Goal: Navigation & Orientation: Locate item on page

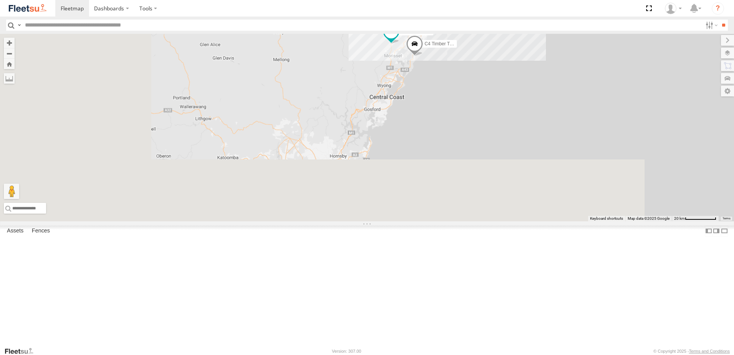
drag, startPoint x: 315, startPoint y: 288, endPoint x: 499, endPoint y: 112, distance: 254.6
click at [496, 113] on div "B2 Timber Truck C3 Timber Truck L3 Plasterboard Truck B5 Timber Truck C4 Timber…" at bounding box center [367, 127] width 734 height 187
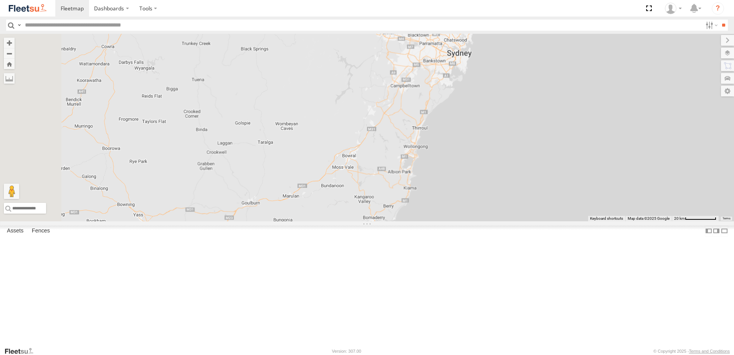
drag, startPoint x: 464, startPoint y: 164, endPoint x: 497, endPoint y: 70, distance: 99.9
click at [497, 70] on div "B2 Timber Truck C3 Timber Truck L3 Plasterboard Truck B5 Timber Truck C4 Timber…" at bounding box center [367, 127] width 734 height 187
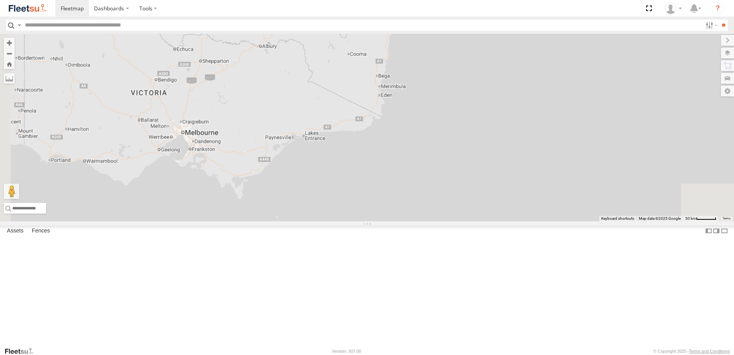
drag, startPoint x: 388, startPoint y: 266, endPoint x: 434, endPoint y: 140, distance: 134.0
click at [434, 140] on div "B2 Timber Truck C3 Timber Truck L3 Plasterboard Truck B5 Timber Truck C4 Timber…" at bounding box center [367, 127] width 734 height 187
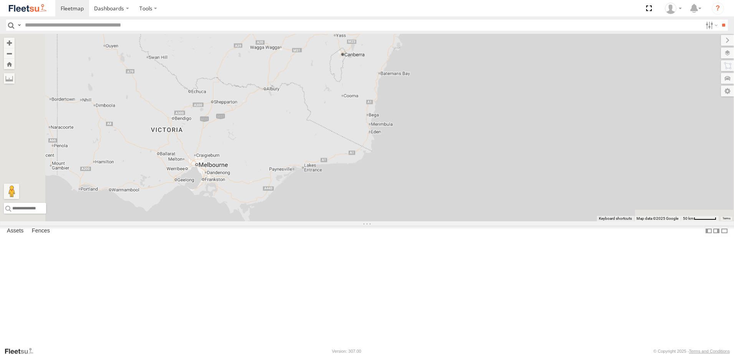
drag, startPoint x: 435, startPoint y: 97, endPoint x: 420, endPoint y: 184, distance: 88.0
click at [420, 183] on div "B2 Timber Truck C3 Timber Truck L3 Plasterboard Truck B5 Timber Truck C4 Timber…" at bounding box center [367, 127] width 734 height 187
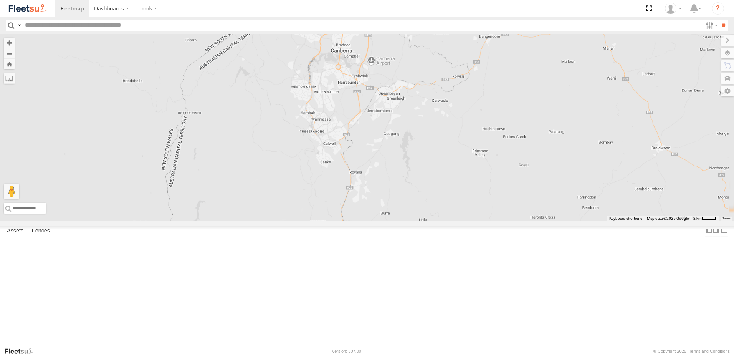
drag, startPoint x: 402, startPoint y: 80, endPoint x: 419, endPoint y: 158, distance: 79.8
click at [421, 162] on div "L3 Plasterboard Truck Loading..." at bounding box center [367, 127] width 734 height 187
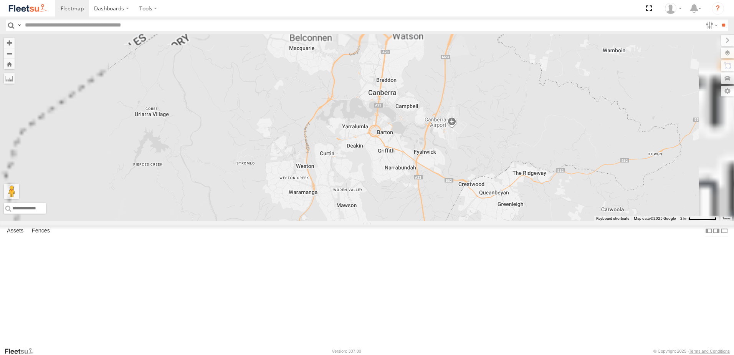
drag, startPoint x: 397, startPoint y: 81, endPoint x: 416, endPoint y: 178, distance: 98.7
click at [416, 178] on div "L3 Plasterboard Truck Loading..." at bounding box center [367, 127] width 734 height 187
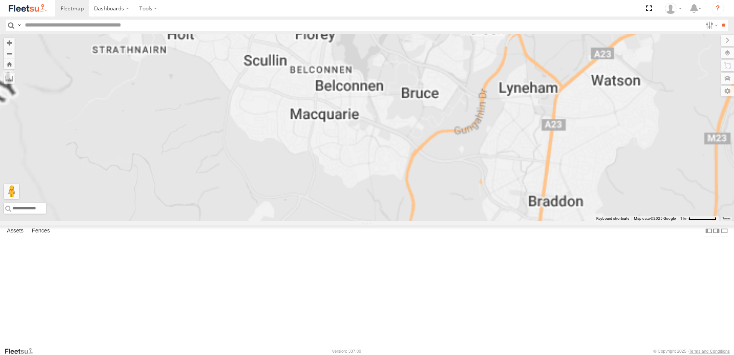
drag, startPoint x: 398, startPoint y: 142, endPoint x: 423, endPoint y: 195, distance: 58.5
click at [423, 195] on div "L3 Plasterboard Truck Loading..." at bounding box center [367, 127] width 734 height 187
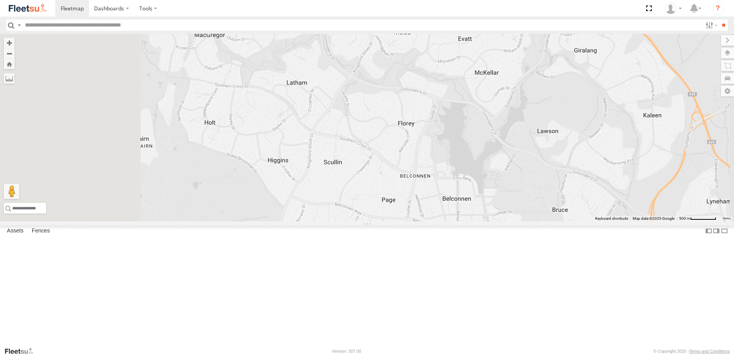
drag, startPoint x: 367, startPoint y: 148, endPoint x: 444, endPoint y: 243, distance: 123.0
click at [444, 221] on div "L3 Plasterboard Truck Loading..." at bounding box center [367, 127] width 734 height 187
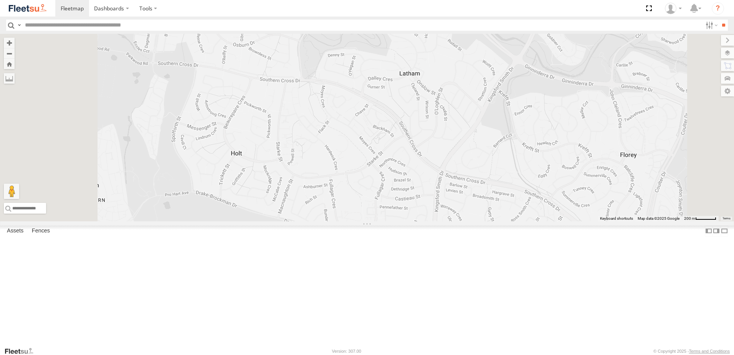
drag, startPoint x: 332, startPoint y: 185, endPoint x: 353, endPoint y: 206, distance: 29.3
click at [353, 206] on div "L3 Plasterboard Truck Loading..." at bounding box center [367, 127] width 734 height 187
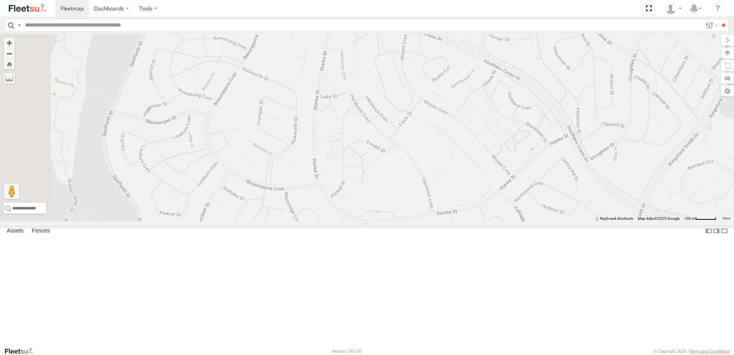
drag, startPoint x: 335, startPoint y: 202, endPoint x: 340, endPoint y: 202, distance: 4.6
click at [340, 202] on div "L3 Plasterboard Truck Loading..." at bounding box center [367, 127] width 734 height 187
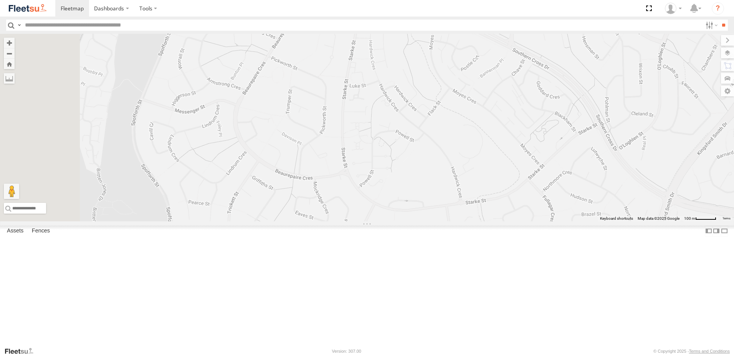
drag, startPoint x: 330, startPoint y: 201, endPoint x: 363, endPoint y: 190, distance: 35.0
click at [363, 190] on div "L3 Plasterboard Truck Loading..." at bounding box center [367, 127] width 734 height 187
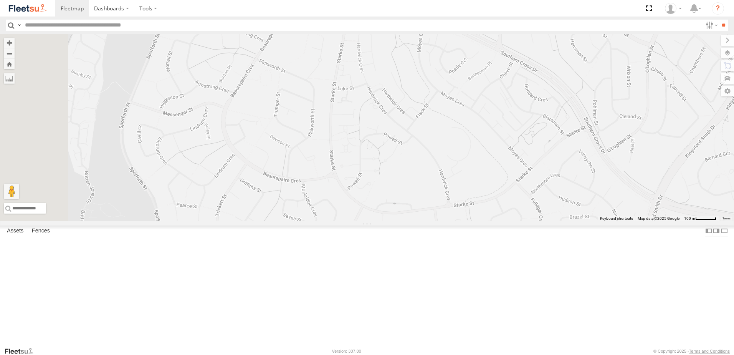
drag, startPoint x: 354, startPoint y: 200, endPoint x: 347, endPoint y: 201, distance: 7.2
click at [347, 201] on div "L3 Plasterboard Truck Loading..." at bounding box center [367, 127] width 734 height 187
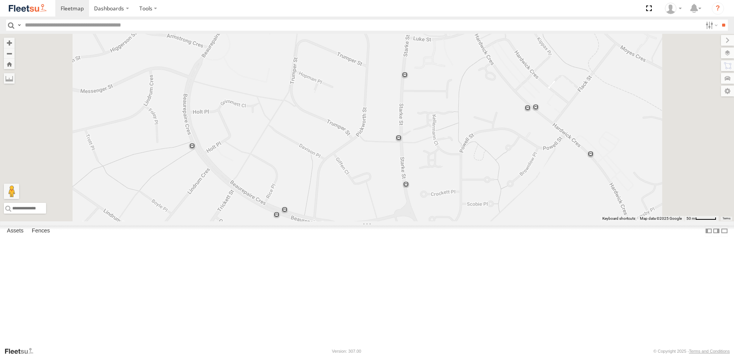
drag, startPoint x: 357, startPoint y: 195, endPoint x: 357, endPoint y: 188, distance: 7.3
click at [357, 188] on div "L3 Plasterboard Truck Loading..." at bounding box center [367, 127] width 734 height 187
drag, startPoint x: 387, startPoint y: 212, endPoint x: 373, endPoint y: 206, distance: 14.8
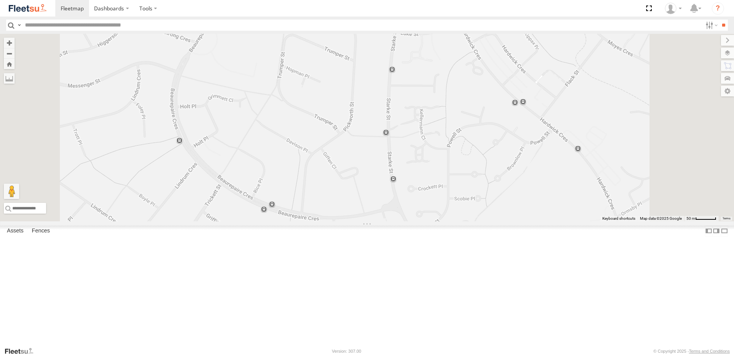
click at [373, 206] on div "L3 Plasterboard Truck Loading..." at bounding box center [367, 127] width 734 height 187
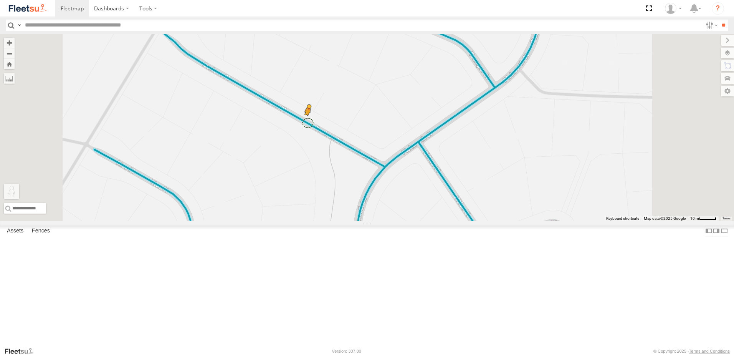
drag, startPoint x: 208, startPoint y: 314, endPoint x: 404, endPoint y: 186, distance: 234.1
click at [404, 186] on div "L3 Plasterboard Truck To activate drag with keyboard, press Alt + Enter. Once i…" at bounding box center [367, 127] width 734 height 187
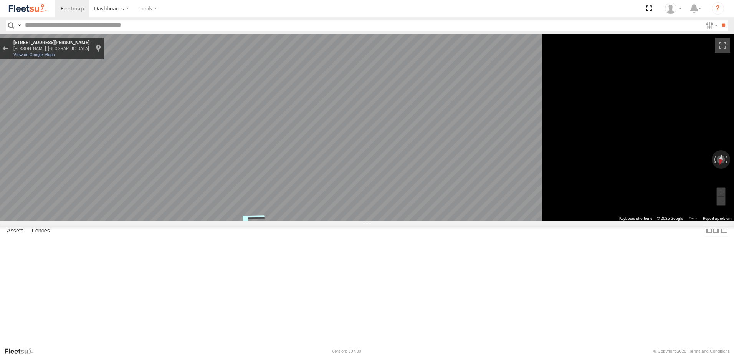
click at [343, 216] on div "Map" at bounding box center [367, 127] width 734 height 187
click at [8, 50] on div "Exit the Street View" at bounding box center [5, 48] width 6 height 5
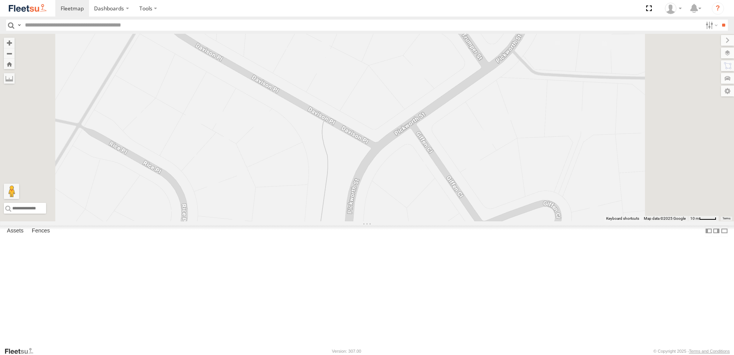
drag, startPoint x: 449, startPoint y: 193, endPoint x: 419, endPoint y: 129, distance: 70.9
click at [419, 129] on div "L3 Plasterboard Truck Loading..." at bounding box center [367, 127] width 734 height 187
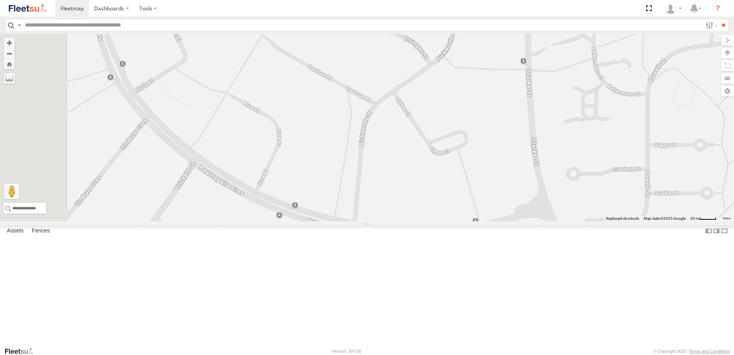
drag, startPoint x: 421, startPoint y: 140, endPoint x: 460, endPoint y: 161, distance: 43.6
click at [460, 161] on div "L3 Plasterboard Truck Loading..." at bounding box center [367, 127] width 734 height 187
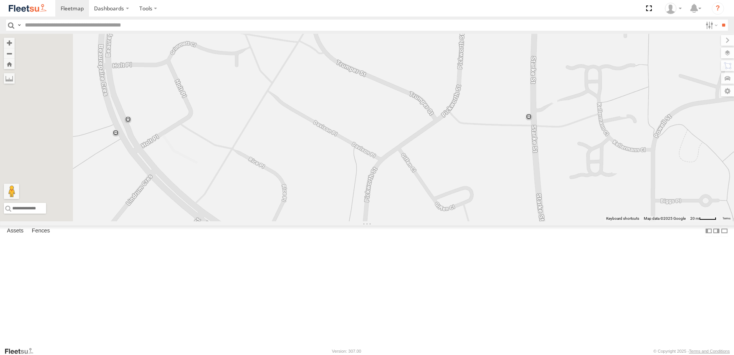
drag, startPoint x: 461, startPoint y: 162, endPoint x: 468, endPoint y: 220, distance: 58.0
click at [468, 220] on div "L3 Plasterboard Truck Loading..." at bounding box center [367, 127] width 734 height 187
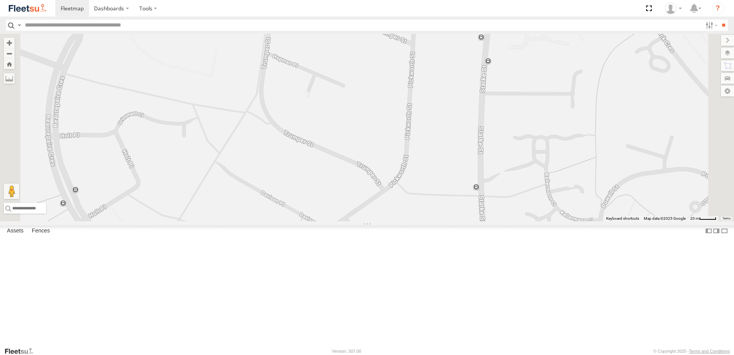
drag, startPoint x: 480, startPoint y: 177, endPoint x: 428, endPoint y: 248, distance: 88.3
click at [428, 221] on div "L3 Plasterboard Truck Loading..." at bounding box center [367, 127] width 734 height 187
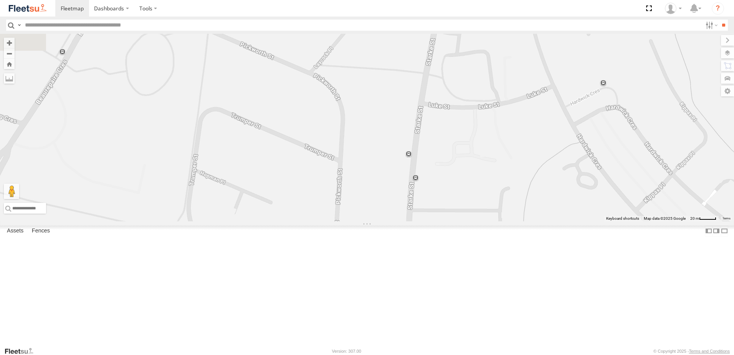
drag, startPoint x: 466, startPoint y: 167, endPoint x: 396, endPoint y: 292, distance: 143.1
click at [391, 221] on div "L3 Plasterboard Truck Loading..." at bounding box center [367, 127] width 734 height 187
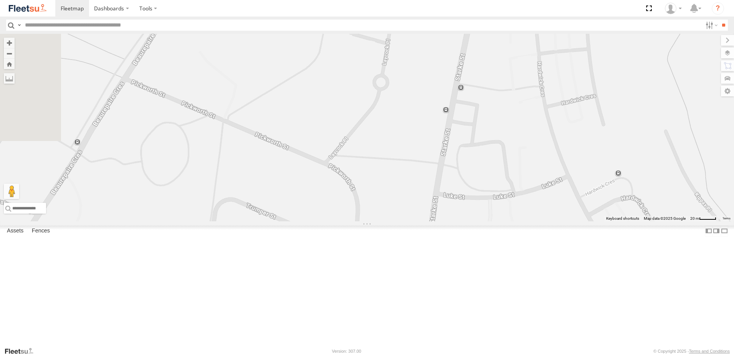
drag, startPoint x: 396, startPoint y: 216, endPoint x: 413, endPoint y: 280, distance: 66.6
click at [413, 221] on div "L3 Plasterboard Truck Loading..." at bounding box center [367, 127] width 734 height 187
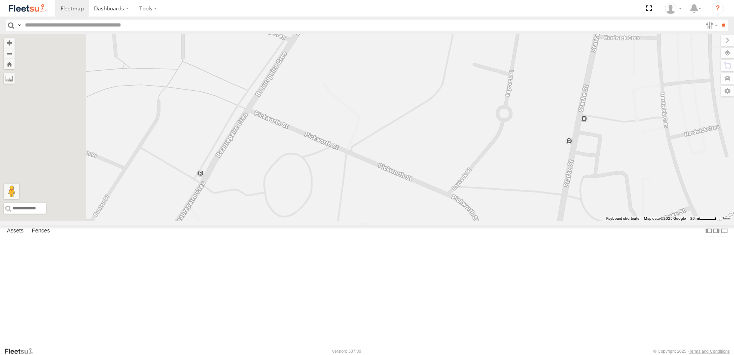
drag, startPoint x: 428, startPoint y: 270, endPoint x: 519, endPoint y: 290, distance: 93.2
click at [519, 221] on div "L3 Plasterboard Truck Loading..." at bounding box center [367, 127] width 734 height 187
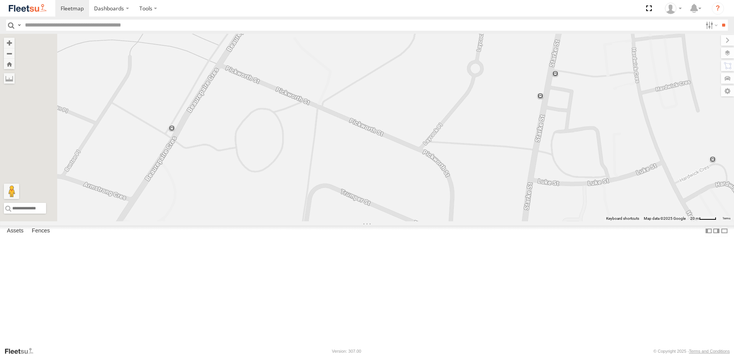
drag, startPoint x: 462, startPoint y: 279, endPoint x: 479, endPoint y: 163, distance: 116.7
click at [468, 171] on div "L3 Plasterboard Truck Loading..." at bounding box center [367, 127] width 734 height 187
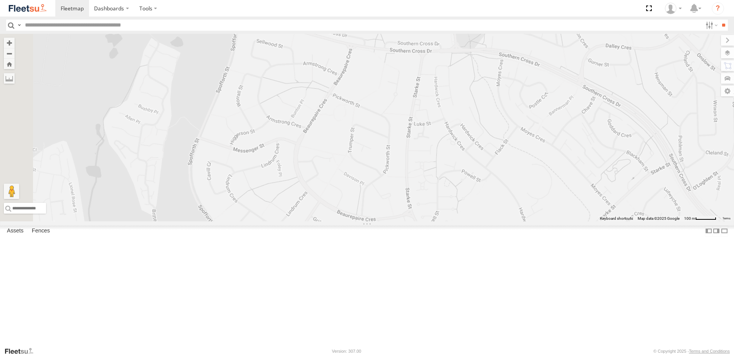
drag, startPoint x: 455, startPoint y: 265, endPoint x: 449, endPoint y: 236, distance: 29.0
click at [449, 221] on div "L3 Plasterboard Truck Loading..." at bounding box center [367, 127] width 734 height 187
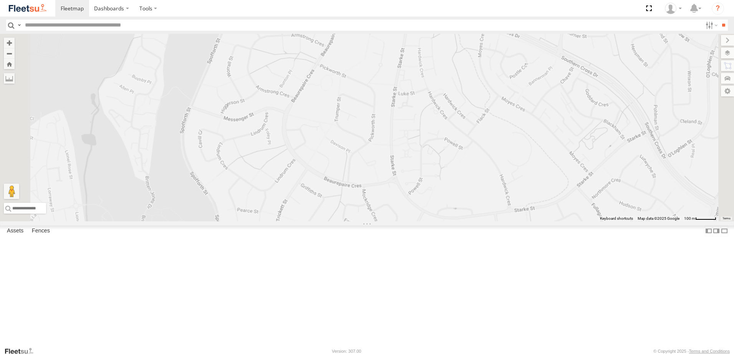
drag, startPoint x: 449, startPoint y: 238, endPoint x: 433, endPoint y: 201, distance: 39.6
click at [433, 201] on div "L3 Plasterboard Truck Loading..." at bounding box center [367, 127] width 734 height 187
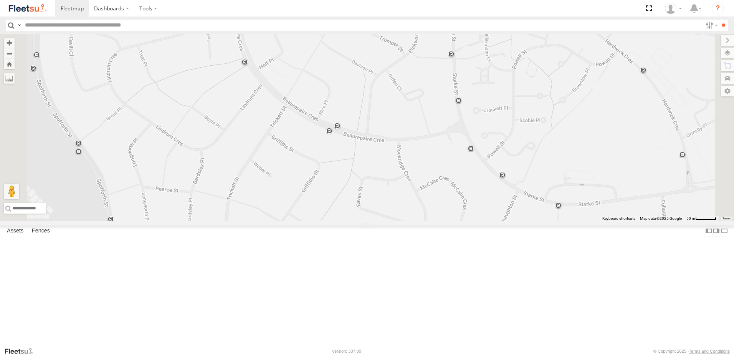
drag, startPoint x: 438, startPoint y: 248, endPoint x: 456, endPoint y: 208, distance: 43.8
click at [456, 208] on div "L3 Plasterboard Truck Loading..." at bounding box center [367, 127] width 734 height 187
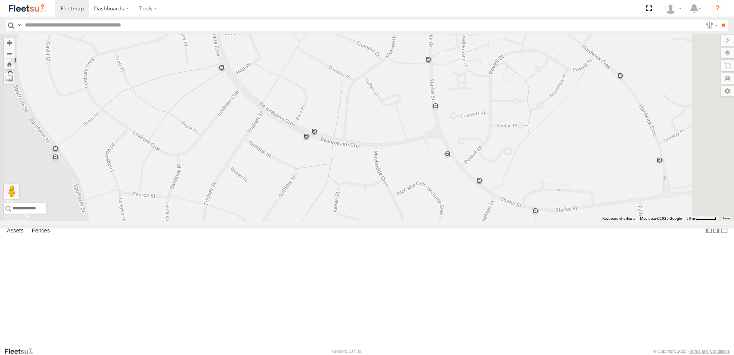
drag, startPoint x: 460, startPoint y: 232, endPoint x: 436, endPoint y: 236, distance: 24.8
click at [436, 221] on div "L3 Plasterboard Truck Loading..." at bounding box center [367, 127] width 734 height 187
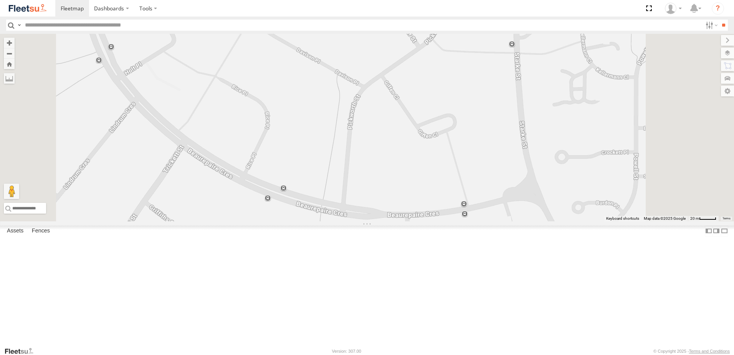
drag, startPoint x: 440, startPoint y: 134, endPoint x: 440, endPoint y: 160, distance: 25.7
click at [440, 160] on div "L3 Plasterboard Truck Loading..." at bounding box center [367, 127] width 734 height 187
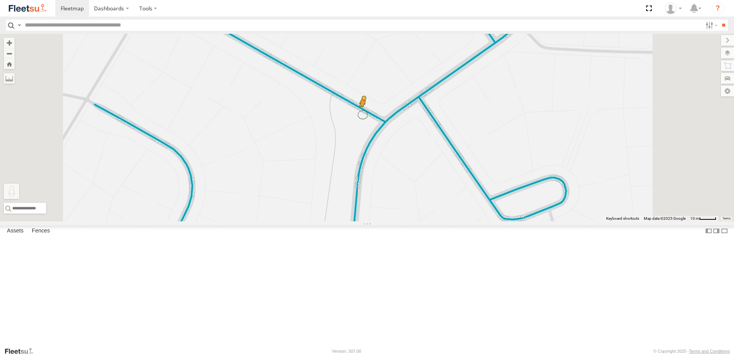
drag, startPoint x: 204, startPoint y: 316, endPoint x: 460, endPoint y: 176, distance: 292.3
click at [460, 176] on div "L3 Plasterboard Truck To activate drag with keyboard, press Alt + Enter. Once i…" at bounding box center [367, 127] width 734 height 187
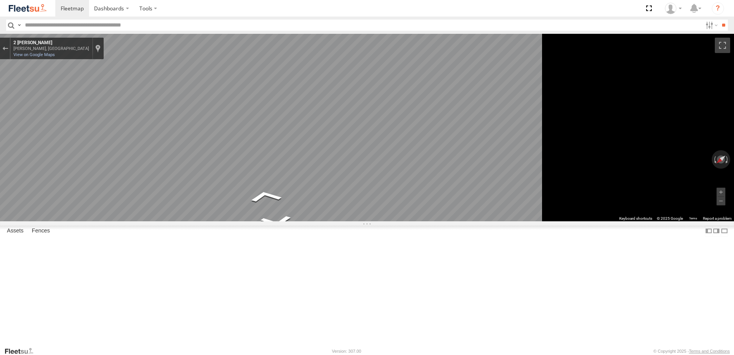
click at [455, 221] on div "Map" at bounding box center [367, 127] width 734 height 187
click at [8, 50] on div "Exit the Street View" at bounding box center [5, 48] width 6 height 5
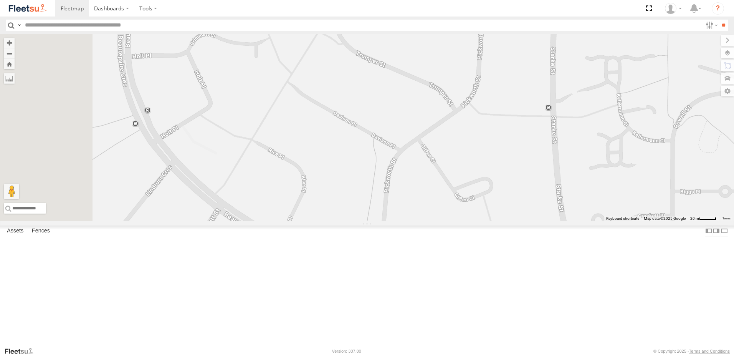
drag, startPoint x: 362, startPoint y: 206, endPoint x: 464, endPoint y: 221, distance: 103.5
click at [464, 221] on div "L3 Plasterboard Truck Loading..." at bounding box center [367, 127] width 734 height 187
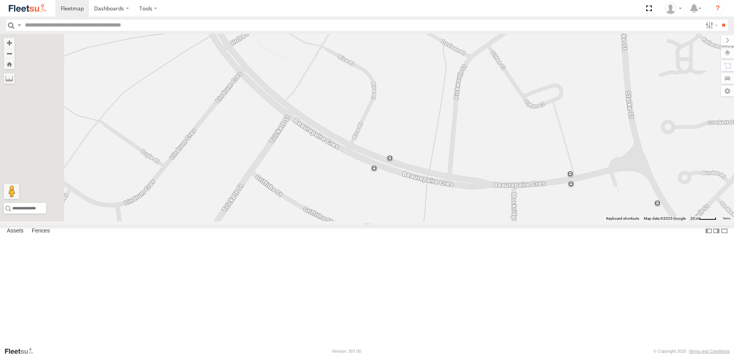
drag, startPoint x: 416, startPoint y: 248, endPoint x: 487, endPoint y: 152, distance: 119.9
click at [487, 152] on div "L3 Plasterboard Truck Loading..." at bounding box center [367, 127] width 734 height 187
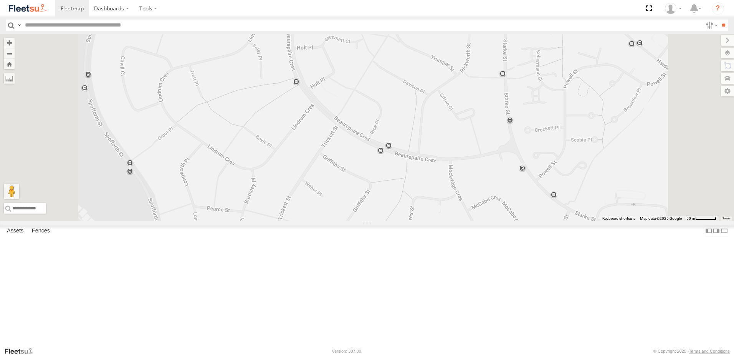
drag, startPoint x: 480, startPoint y: 165, endPoint x: 482, endPoint y: 183, distance: 18.1
click at [482, 183] on div "L3 Plasterboard Truck Loading..." at bounding box center [367, 127] width 734 height 187
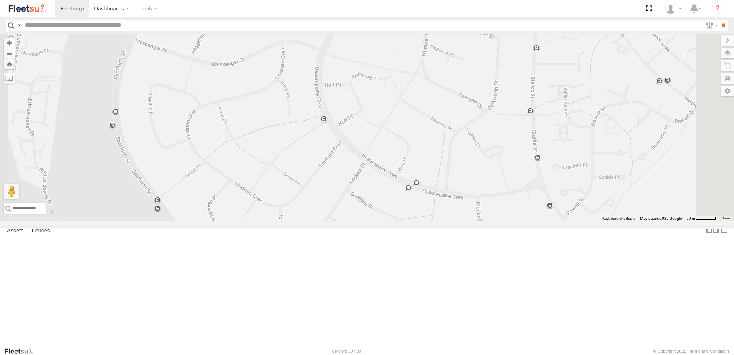
drag, startPoint x: 458, startPoint y: 152, endPoint x: 485, endPoint y: 188, distance: 45.3
click at [485, 188] on div "L3 Plasterboard Truck Loading..." at bounding box center [367, 127] width 734 height 187
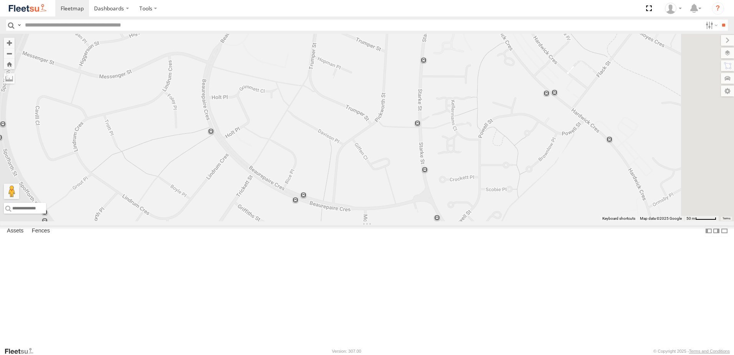
drag, startPoint x: 485, startPoint y: 188, endPoint x: 371, endPoint y: 208, distance: 115.2
click at [371, 208] on div "L3 Plasterboard Truck Loading..." at bounding box center [367, 127] width 734 height 187
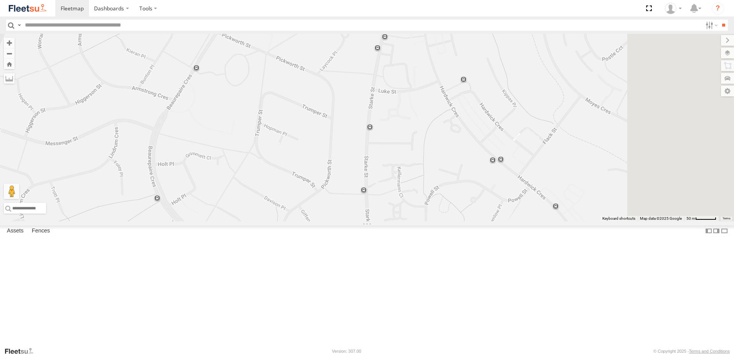
drag, startPoint x: 452, startPoint y: 191, endPoint x: 398, endPoint y: 243, distance: 74.9
click at [398, 221] on div "L3 Plasterboard Truck Loading..." at bounding box center [367, 127] width 734 height 187
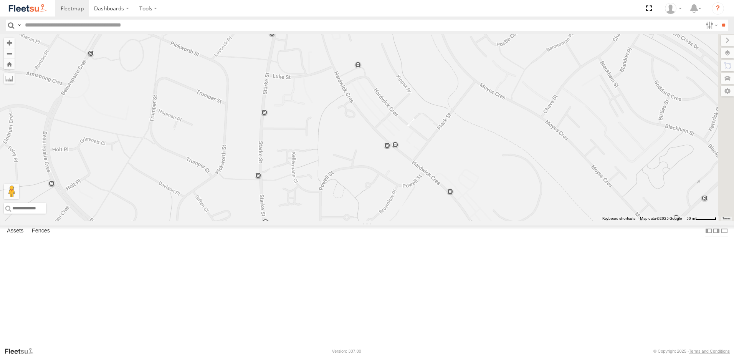
drag, startPoint x: 464, startPoint y: 174, endPoint x: 357, endPoint y: 165, distance: 107.0
click at [357, 165] on div "L3 Plasterboard Truck Loading..." at bounding box center [367, 127] width 734 height 187
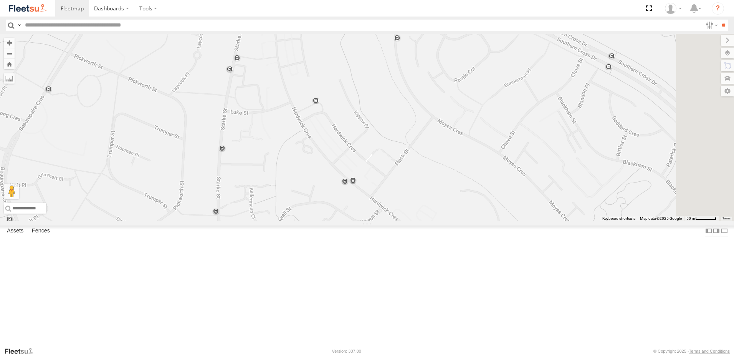
drag, startPoint x: 370, startPoint y: 213, endPoint x: 347, endPoint y: 223, distance: 25.2
click at [347, 221] on div "L3 Plasterboard Truck Loading..." at bounding box center [367, 127] width 734 height 187
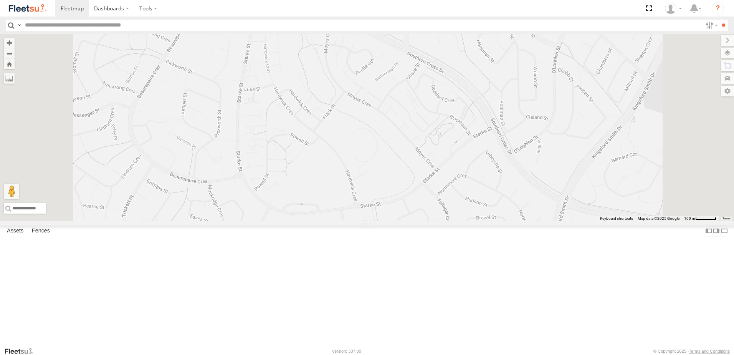
drag, startPoint x: 383, startPoint y: 217, endPoint x: 371, endPoint y: 171, distance: 47.8
click at [371, 171] on div "L3 Plasterboard Truck Loading..." at bounding box center [367, 127] width 734 height 187
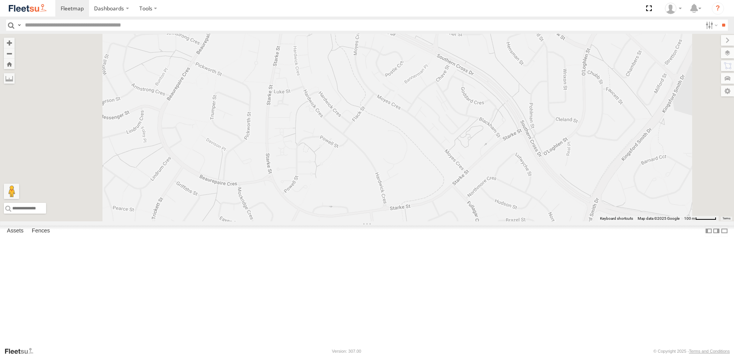
drag, startPoint x: 371, startPoint y: 171, endPoint x: 446, endPoint y: 219, distance: 89.1
click at [446, 219] on div "L3 Plasterboard Truck Loading..." at bounding box center [367, 127] width 734 height 187
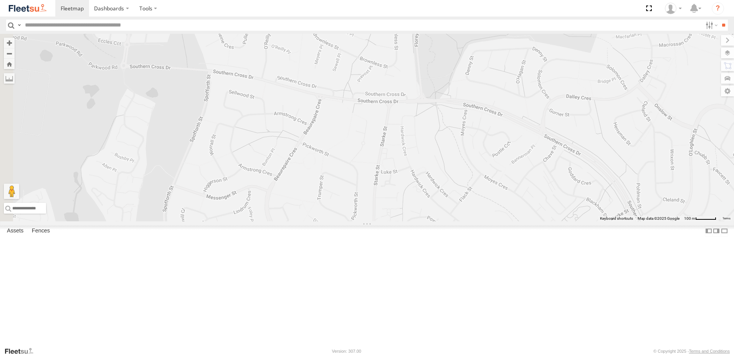
drag, startPoint x: 431, startPoint y: 183, endPoint x: 485, endPoint y: 201, distance: 57.3
click at [485, 201] on div "L3 Plasterboard Truck Loading..." at bounding box center [367, 127] width 734 height 187
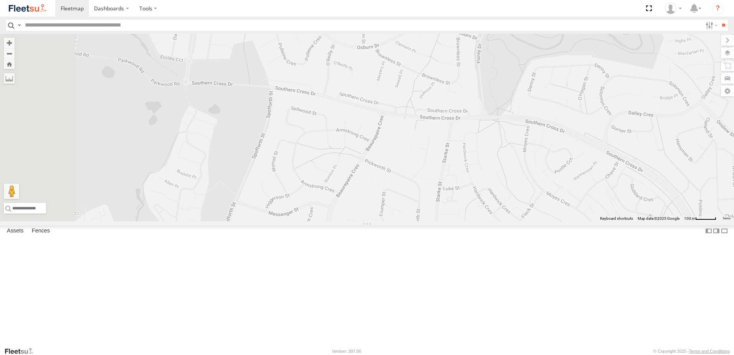
drag, startPoint x: 441, startPoint y: 183, endPoint x: 507, endPoint y: 200, distance: 67.5
click at [507, 200] on div "L3 Plasterboard Truck Loading..." at bounding box center [367, 127] width 734 height 187
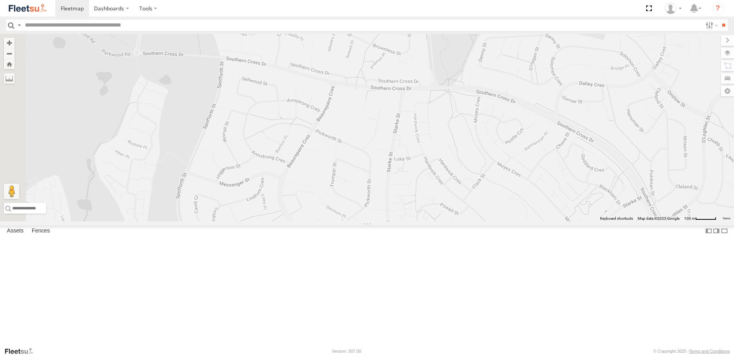
drag, startPoint x: 507, startPoint y: 200, endPoint x: 460, endPoint y: 162, distance: 60.5
click at [460, 162] on div "L3 Plasterboard Truck Loading..." at bounding box center [367, 127] width 734 height 187
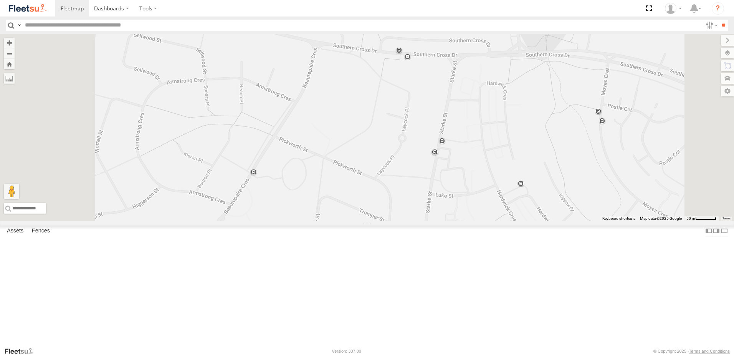
drag, startPoint x: 389, startPoint y: 199, endPoint x: 422, endPoint y: 183, distance: 36.7
click at [422, 183] on div "L3 Plasterboard Truck Loading..." at bounding box center [367, 127] width 734 height 187
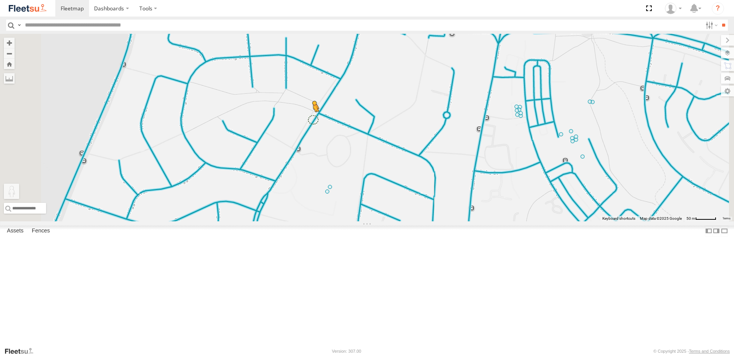
drag, startPoint x: 221, startPoint y: 309, endPoint x: 411, endPoint y: 182, distance: 228.5
click at [411, 182] on div "L3 Plasterboard Truck To activate drag with keyboard, press Alt + Enter. Once i…" at bounding box center [367, 127] width 734 height 187
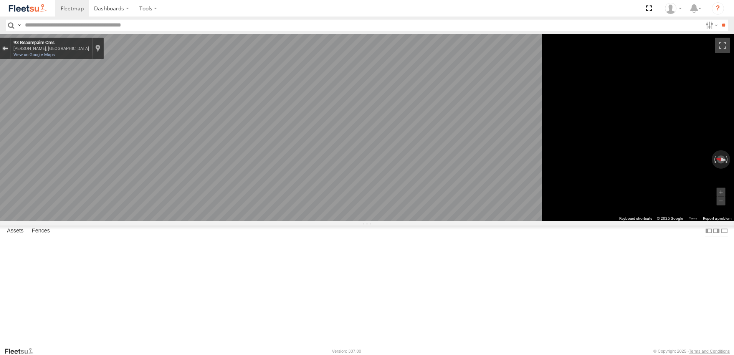
click at [8, 49] on div "Exit the Street View" at bounding box center [5, 48] width 6 height 5
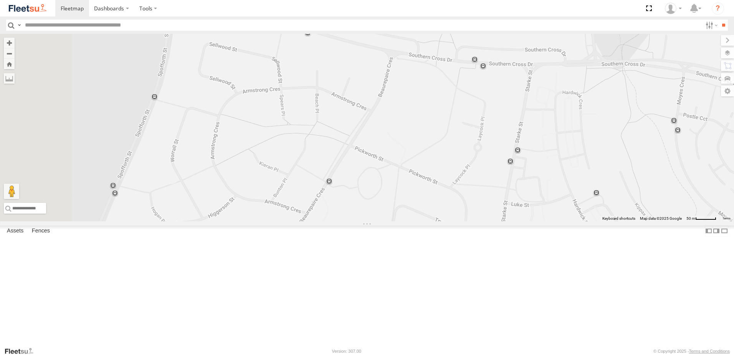
drag, startPoint x: 428, startPoint y: 237, endPoint x: 460, endPoint y: 269, distance: 45.6
click at [460, 221] on div "L3 Plasterboard Truck Loading..." at bounding box center [367, 127] width 734 height 187
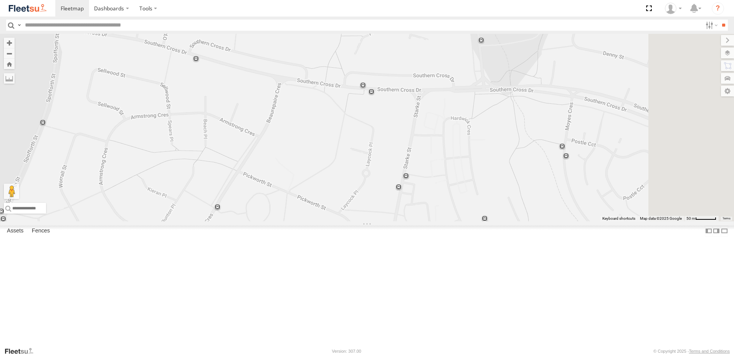
drag, startPoint x: 472, startPoint y: 259, endPoint x: 359, endPoint y: 284, distance: 116.1
click at [359, 221] on div "L3 Plasterboard Truck Loading..." at bounding box center [367, 127] width 734 height 187
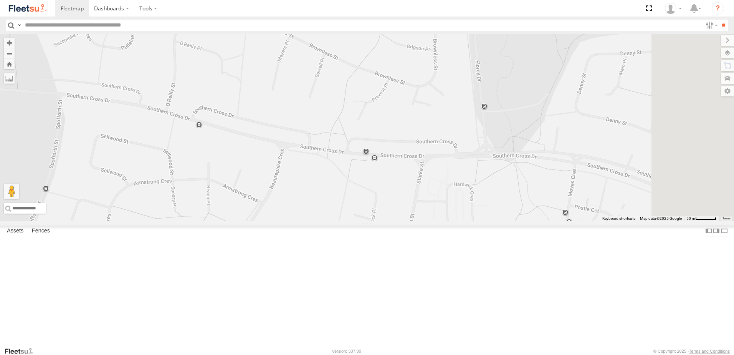
drag, startPoint x: 390, startPoint y: 218, endPoint x: 393, endPoint y: 290, distance: 73.0
click at [393, 221] on div "L3 Plasterboard Truck Loading..." at bounding box center [367, 127] width 734 height 187
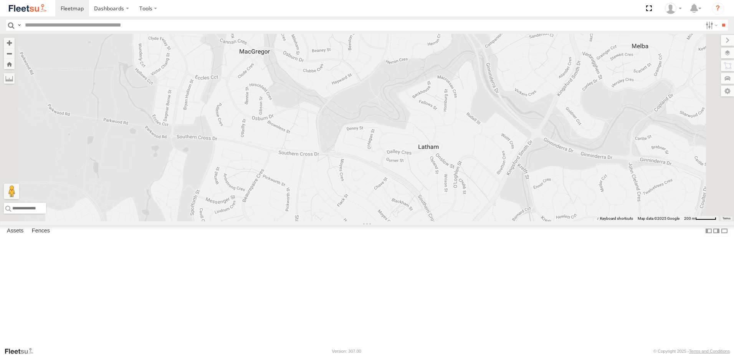
drag, startPoint x: 416, startPoint y: 279, endPoint x: 378, endPoint y: 228, distance: 63.1
click at [378, 221] on div "L3 Plasterboard Truck Loading..." at bounding box center [367, 127] width 734 height 187
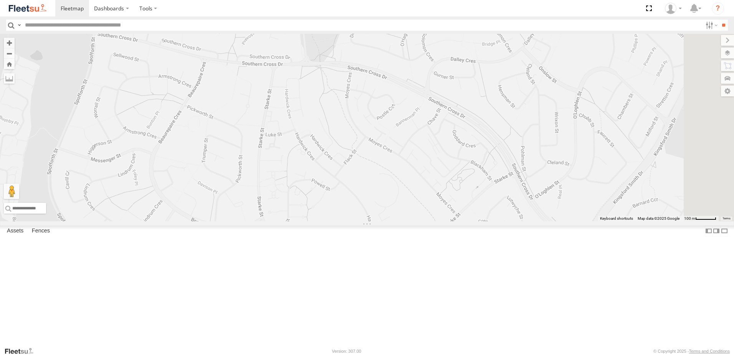
drag, startPoint x: 417, startPoint y: 257, endPoint x: 398, endPoint y: 196, distance: 63.5
click at [398, 196] on div "L3 Plasterboard Truck Loading..." at bounding box center [367, 127] width 734 height 187
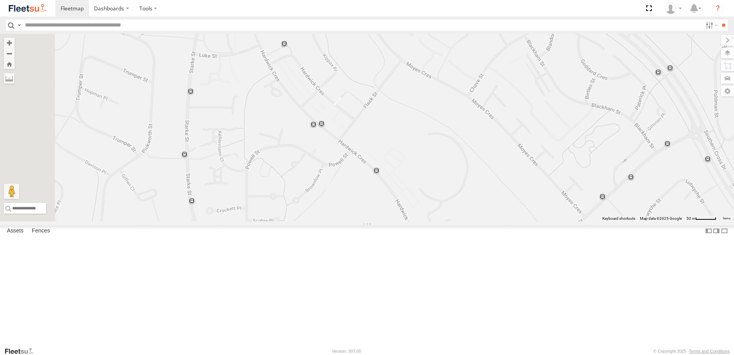
drag, startPoint x: 429, startPoint y: 294, endPoint x: 440, endPoint y: 261, distance: 34.5
click at [440, 221] on div "L3 Plasterboard Truck Loading..." at bounding box center [367, 127] width 734 height 187
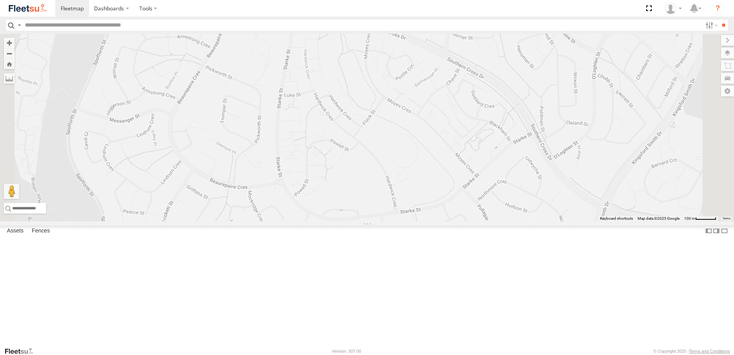
drag, startPoint x: 440, startPoint y: 261, endPoint x: 458, endPoint y: 224, distance: 41.2
click at [454, 221] on div "L3 Plasterboard Truck Loading..." at bounding box center [367, 127] width 734 height 187
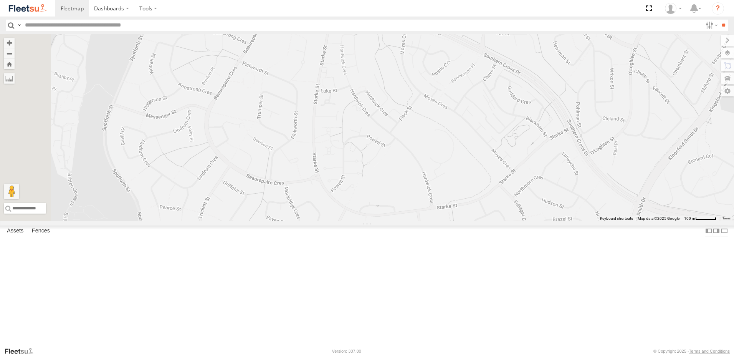
drag, startPoint x: 442, startPoint y: 245, endPoint x: 480, endPoint y: 240, distance: 37.9
click at [480, 221] on div "L3 Plasterboard Truck Loading..." at bounding box center [367, 127] width 734 height 187
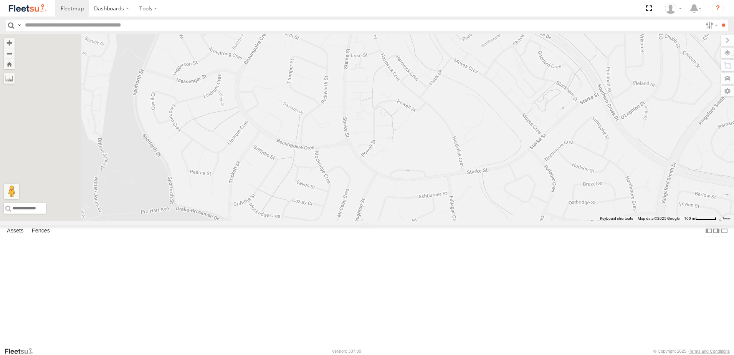
drag, startPoint x: 476, startPoint y: 250, endPoint x: 501, endPoint y: 217, distance: 41.1
click at [501, 217] on div "L3 Plasterboard Truck Loading..." at bounding box center [367, 127] width 734 height 187
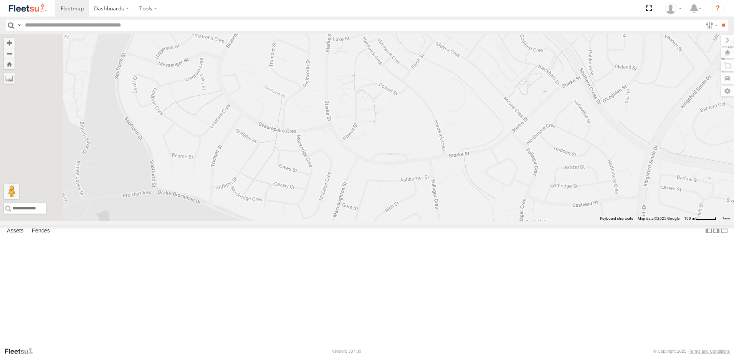
drag, startPoint x: 497, startPoint y: 223, endPoint x: 477, endPoint y: 207, distance: 25.3
click at [477, 207] on div "L3 Plasterboard Truck Loading..." at bounding box center [367, 127] width 734 height 187
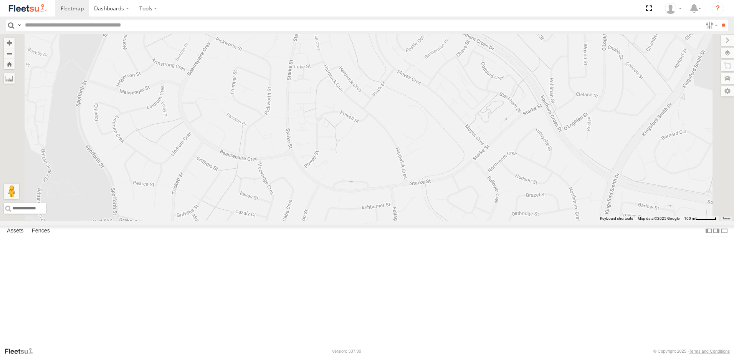
drag, startPoint x: 574, startPoint y: 142, endPoint x: 531, endPoint y: 174, distance: 53.7
click at [531, 174] on div "L3 Plasterboard Truck Loading..." at bounding box center [367, 127] width 734 height 187
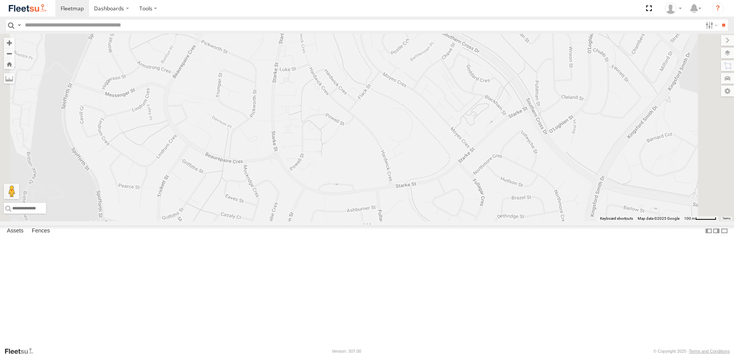
drag, startPoint x: 522, startPoint y: 219, endPoint x: 512, endPoint y: 221, distance: 10.3
click at [512, 221] on div "L3 Plasterboard Truck Loading..." at bounding box center [367, 127] width 734 height 187
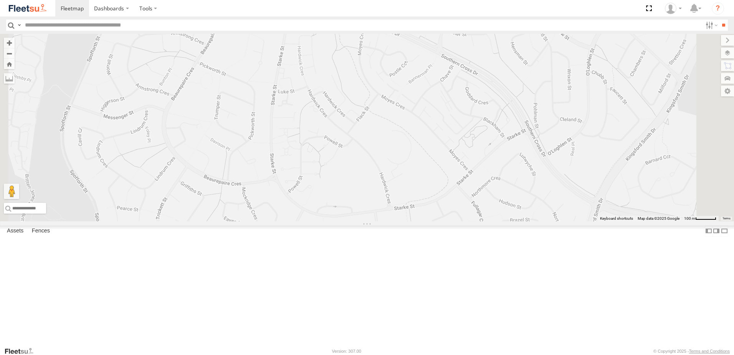
drag, startPoint x: 504, startPoint y: 193, endPoint x: 502, endPoint y: 216, distance: 23.1
click at [502, 216] on div "L3 Plasterboard Truck Loading..." at bounding box center [367, 127] width 734 height 187
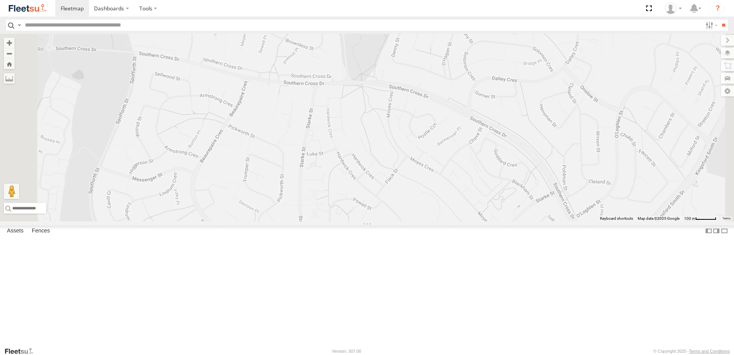
drag, startPoint x: 502, startPoint y: 216, endPoint x: 532, endPoint y: 274, distance: 65.7
click at [531, 221] on div "L3 Plasterboard Truck Loading..." at bounding box center [367, 127] width 734 height 187
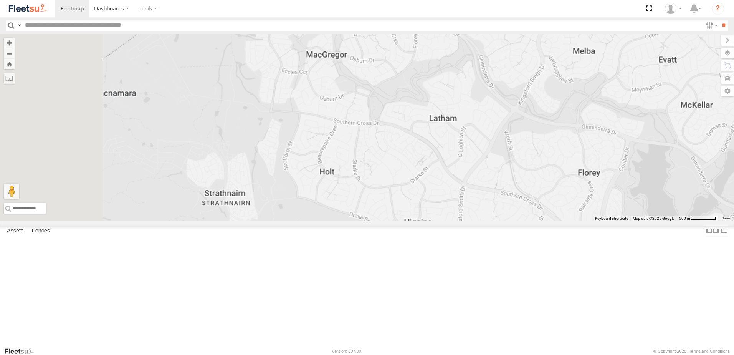
drag, startPoint x: 507, startPoint y: 241, endPoint x: 482, endPoint y: 208, distance: 41.7
click at [482, 208] on div "L3 Plasterboard Truck Loading..." at bounding box center [367, 127] width 734 height 187
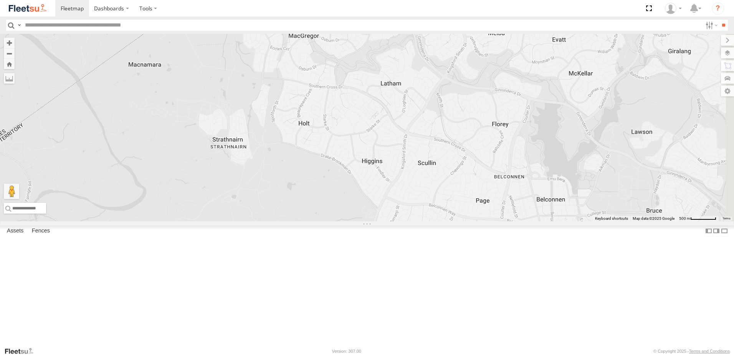
drag, startPoint x: 487, startPoint y: 229, endPoint x: 462, endPoint y: 203, distance: 35.3
click at [462, 205] on div "L3 Plasterboard Truck Loading..." at bounding box center [367, 127] width 734 height 187
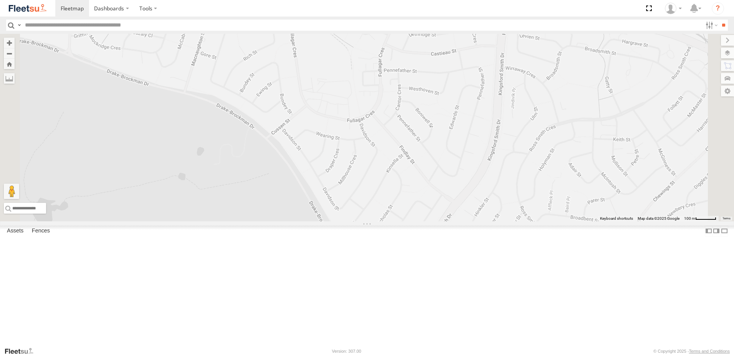
drag, startPoint x: 484, startPoint y: 227, endPoint x: 480, endPoint y: 153, distance: 74.5
click at [480, 153] on div "L3 Plasterboard Truck Loading..." at bounding box center [367, 127] width 734 height 187
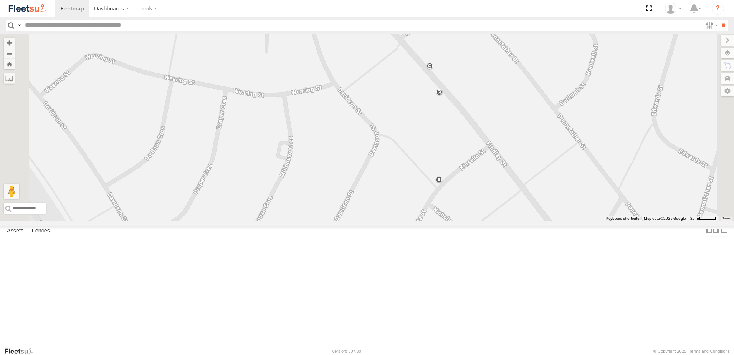
drag, startPoint x: 475, startPoint y: 195, endPoint x: 478, endPoint y: 203, distance: 9.0
click at [477, 203] on div "L3 Plasterboard Truck Loading..." at bounding box center [367, 127] width 734 height 187
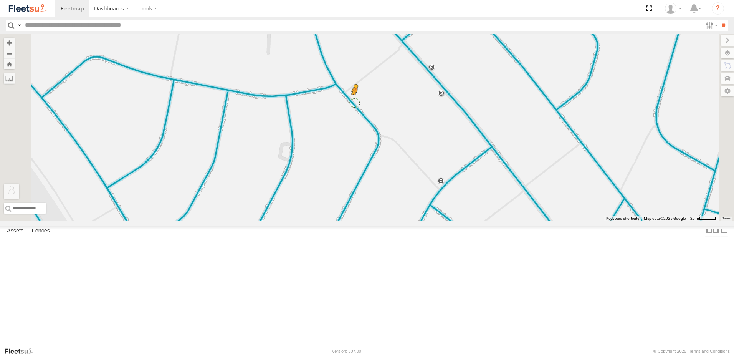
drag, startPoint x: 206, startPoint y: 320, endPoint x: 451, endPoint y: 164, distance: 289.9
click at [451, 164] on div "L3 Plasterboard Truck To activate drag with keyboard, press Alt + Enter. Once i…" at bounding box center [367, 127] width 734 height 187
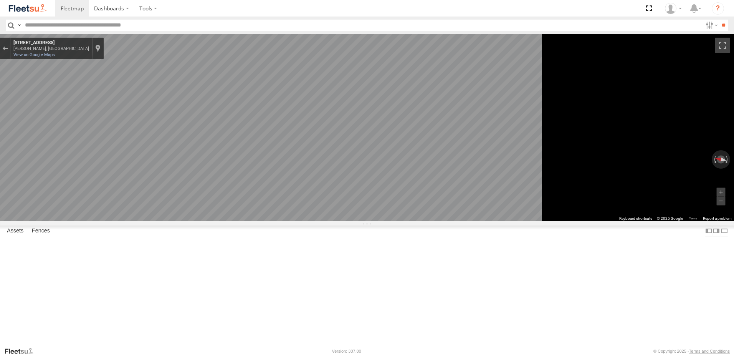
click at [642, 203] on div "Map" at bounding box center [367, 127] width 734 height 187
click at [432, 221] on div "Map" at bounding box center [367, 127] width 734 height 187
click at [218, 220] on div "Map" at bounding box center [367, 127] width 734 height 187
click at [8, 50] on div "Exit the Street View" at bounding box center [5, 48] width 6 height 5
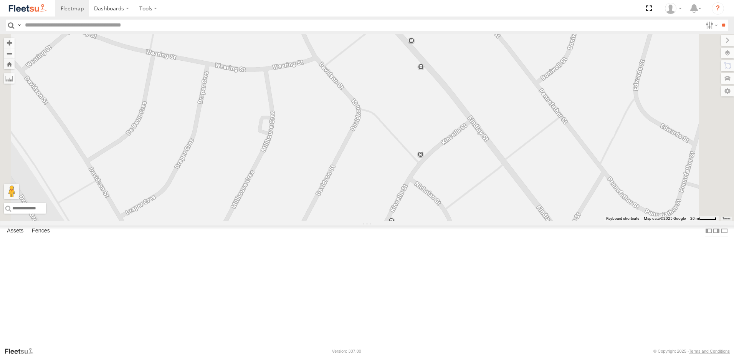
drag, startPoint x: 461, startPoint y: 159, endPoint x: 434, endPoint y: 125, distance: 42.9
click at [434, 125] on div "Loading..." at bounding box center [367, 127] width 734 height 187
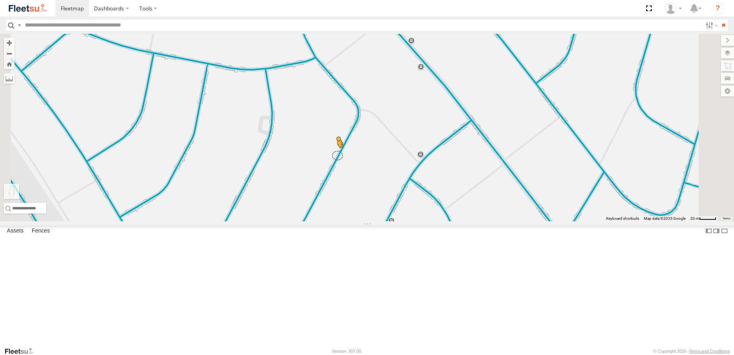
drag, startPoint x: 206, startPoint y: 313, endPoint x: 435, endPoint y: 217, distance: 248.0
click at [435, 217] on div "To activate drag with keyboard, press Alt + Enter. Once in keyboard drag state,…" at bounding box center [367, 127] width 734 height 187
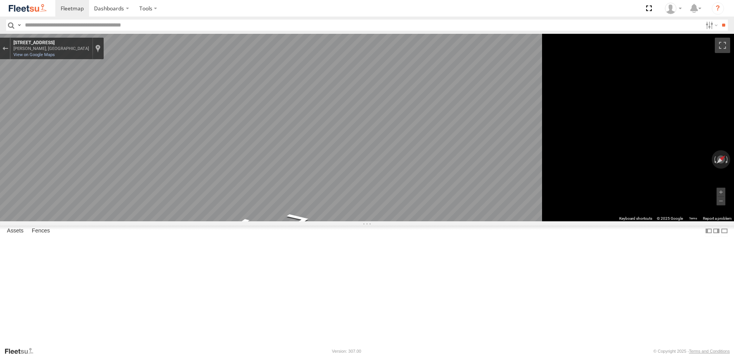
click at [459, 212] on div "Map" at bounding box center [367, 127] width 734 height 187
click at [10, 51] on button "Exit the Street View" at bounding box center [5, 48] width 10 height 10
